Goal: Obtain resource: Download file/media

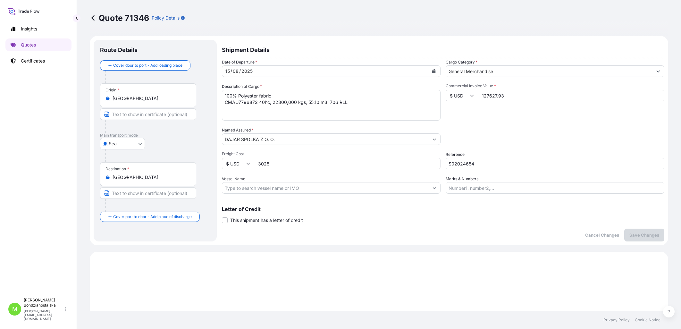
select select "Sea"
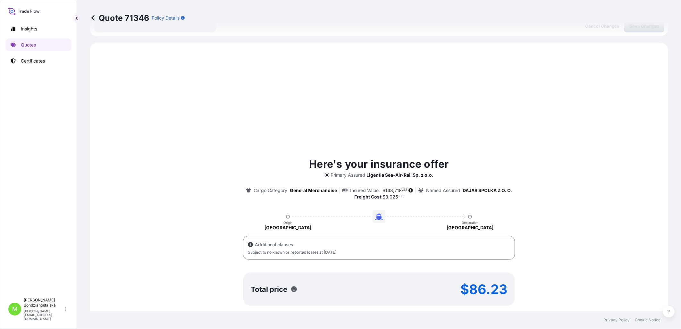
scroll to position [220, 0]
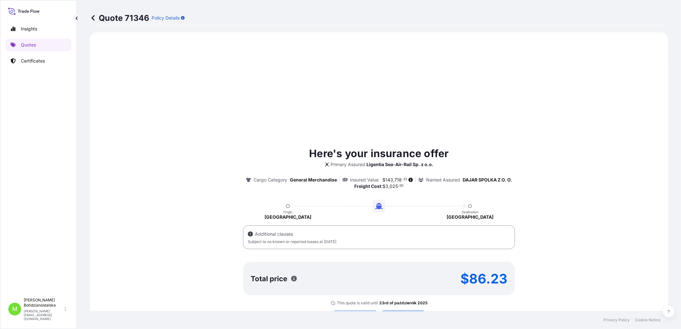
drag, startPoint x: 607, startPoint y: 229, endPoint x: 493, endPoint y: 248, distance: 116.0
click at [606, 229] on div "Here's your insurance offer Primary Assured Ligentia Sea-Air-Rail Sp. z o.o. Ca…" at bounding box center [379, 226] width 560 height 160
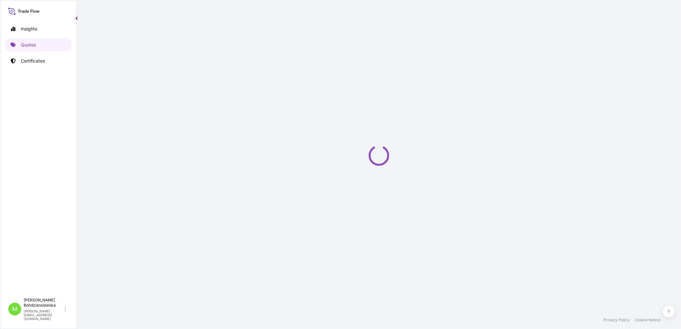
select select "Sea"
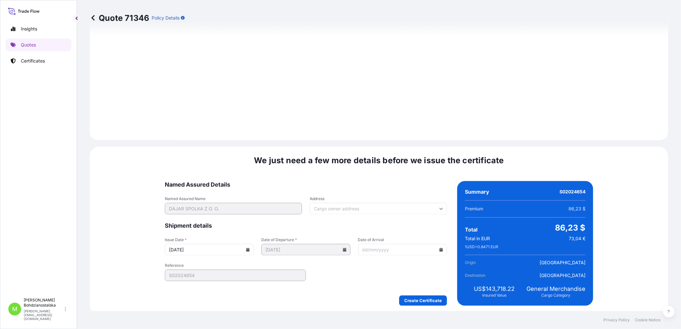
scroll to position [692, 0]
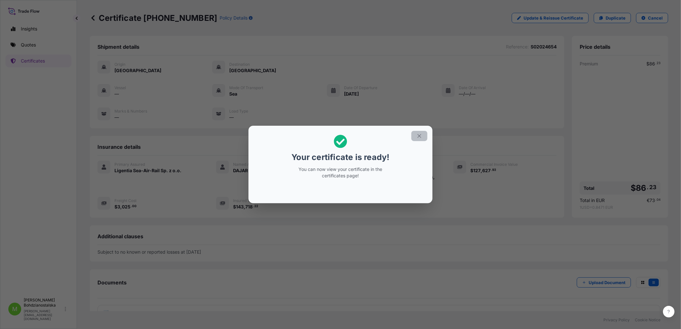
click at [418, 136] on icon "button" at bounding box center [419, 136] width 6 height 6
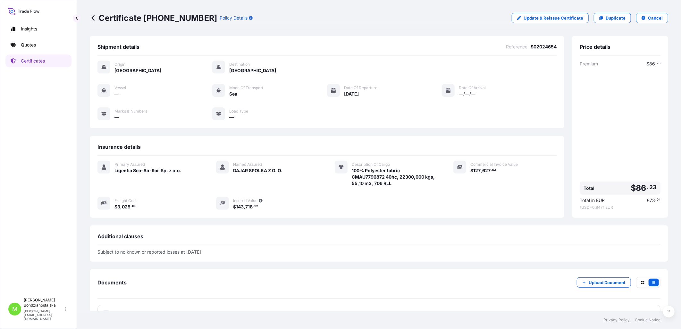
click at [543, 44] on span "S02024654" at bounding box center [543, 47] width 26 height 6
copy span "S02024654"
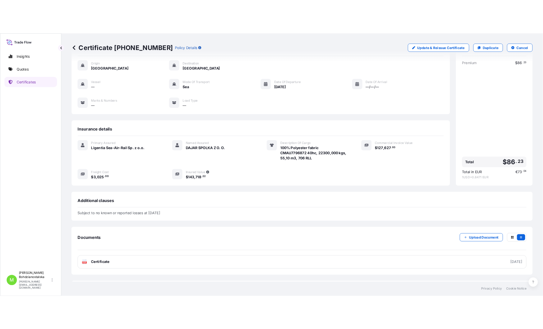
scroll to position [47, 0]
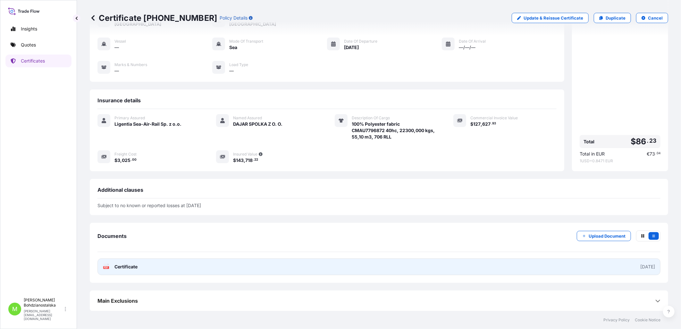
click at [396, 267] on link "PDF Certificate [DATE]" at bounding box center [378, 266] width 563 height 17
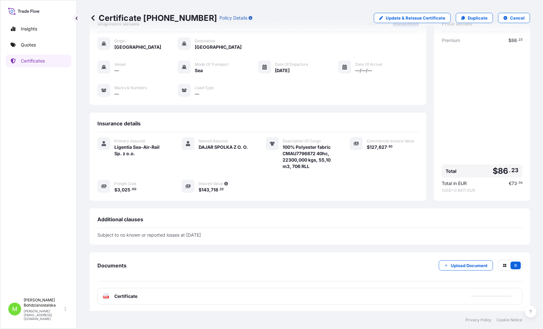
scroll to position [0, 0]
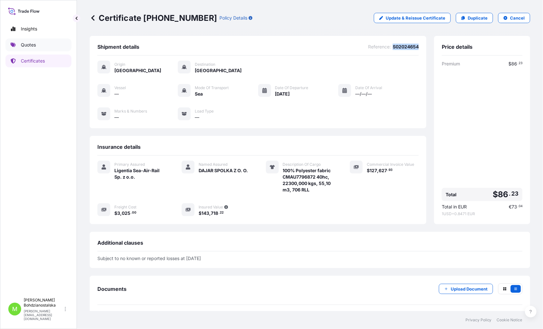
click at [27, 43] on p "Quotes" at bounding box center [28, 45] width 15 height 6
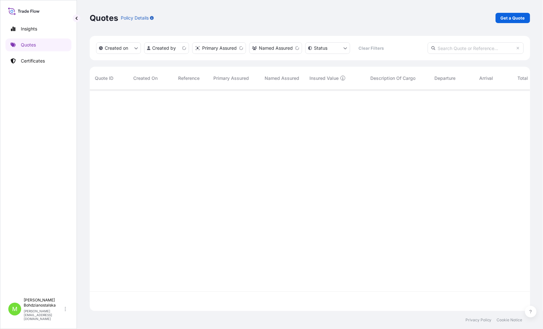
scroll to position [220, 435]
